Goal: Transaction & Acquisition: Purchase product/service

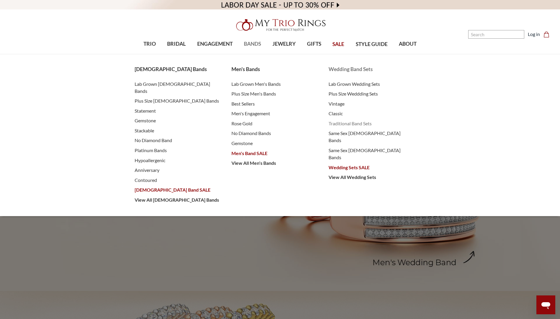
click at [353, 125] on span "Traditional Band Sets" at bounding box center [370, 123] width 85 height 7
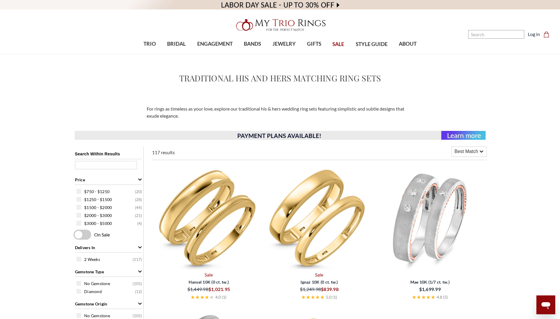
scroll to position [177, 0]
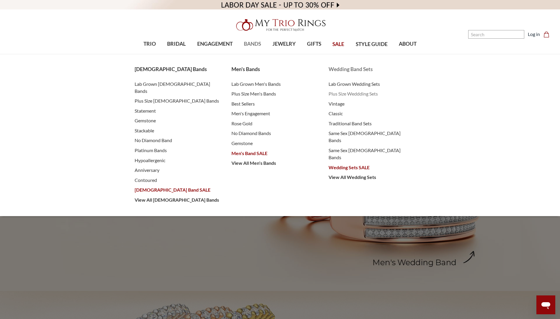
click at [348, 94] on span "Plus Size Weddding Sets" at bounding box center [370, 93] width 85 height 7
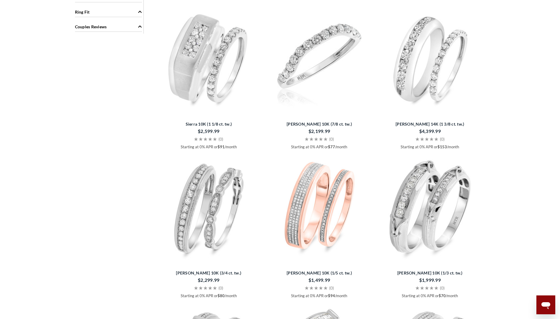
scroll to position [767, 0]
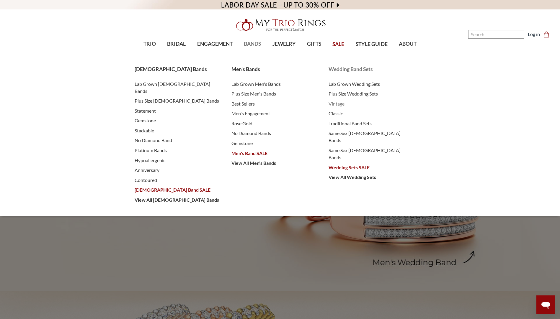
click at [338, 105] on span "Vintage" at bounding box center [370, 103] width 85 height 7
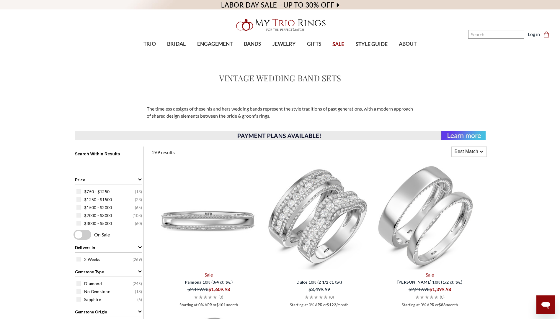
click at [204, 214] on img at bounding box center [209, 217] width 106 height 106
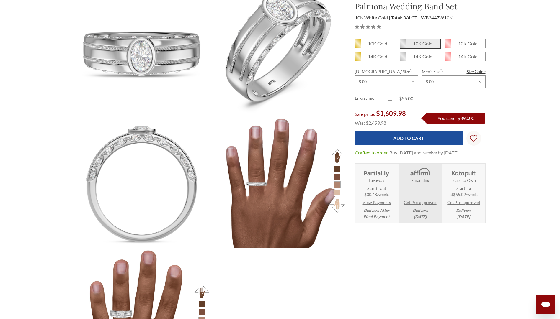
scroll to position [236, 0]
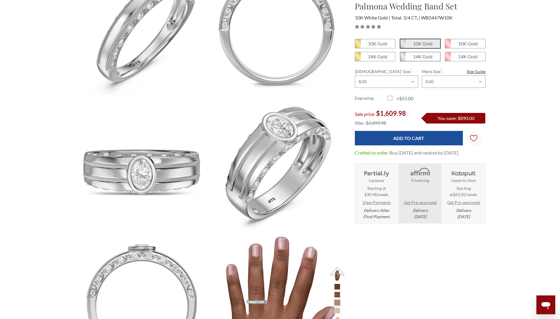
click at [415, 55] on em "14K Gold" at bounding box center [422, 57] width 19 height 6
click at [402, 59] on input "14K Gold" at bounding box center [402, 59] width 0 height 0
radio input "true"
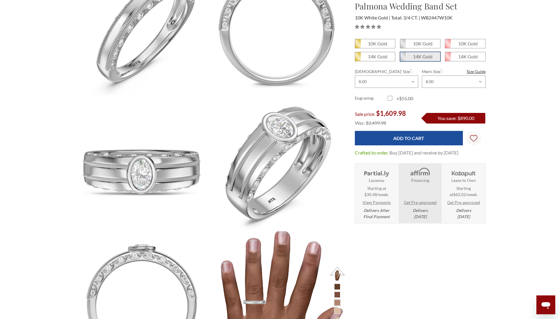
scroll to position [354, 0]
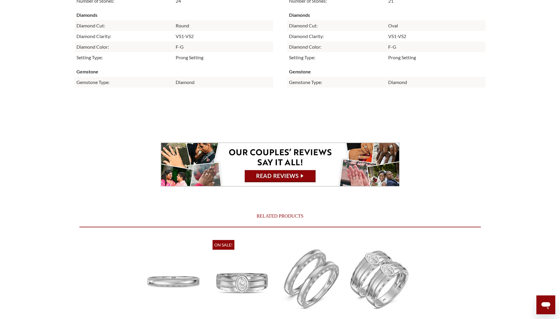
scroll to position [1298, 0]
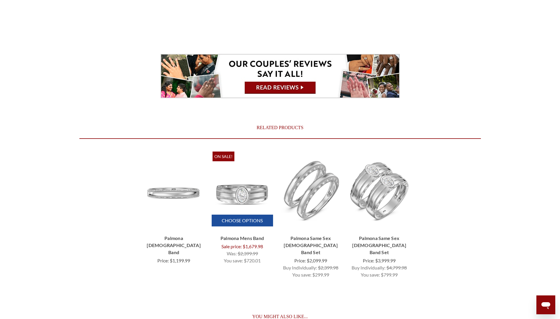
click at [237, 199] on img "Palmona 2/3 ct tw. Lab Grown Diamonds Mens Band 14K White Gold, Was:\a$2,399.99…" at bounding box center [242, 191] width 60 height 60
